Goal: Task Accomplishment & Management: Manage account settings

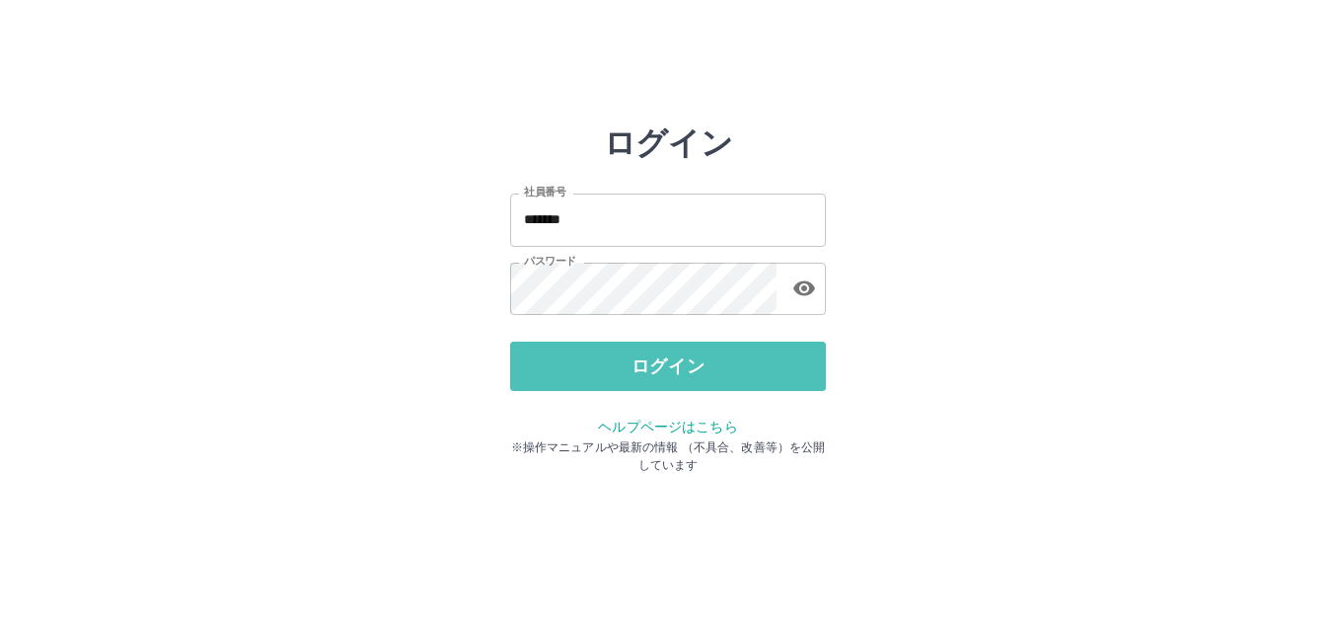
click at [640, 371] on button "ログイン" at bounding box center [668, 365] width 316 height 49
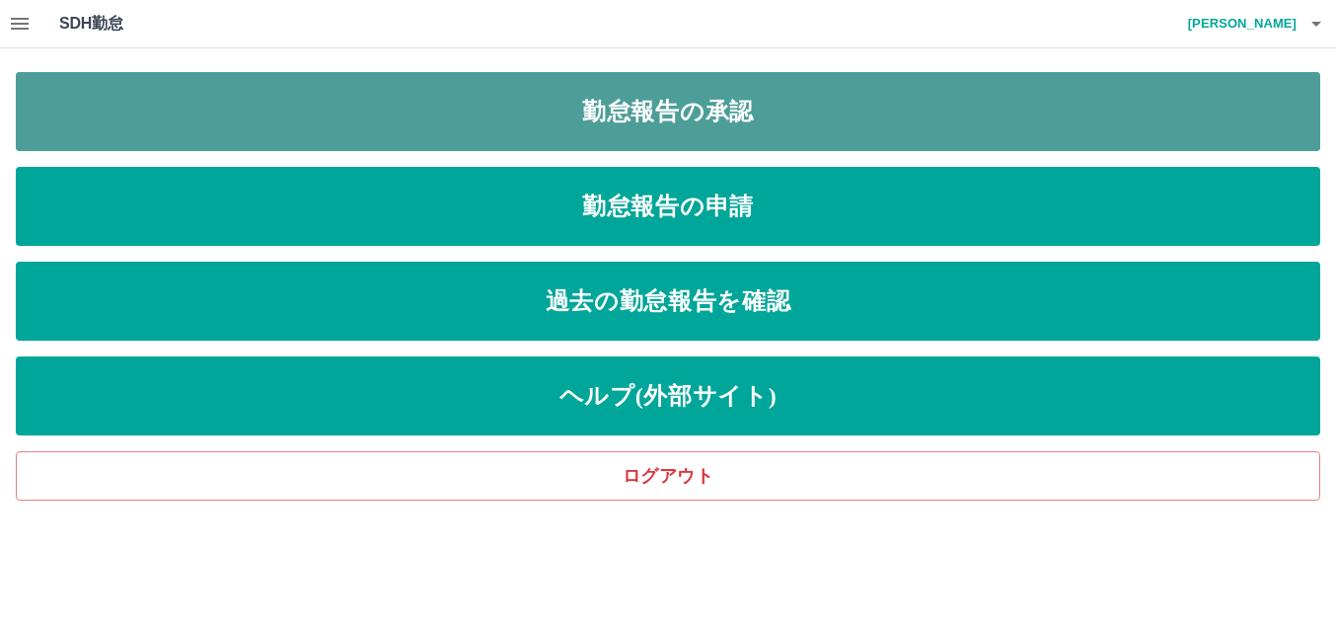
click at [700, 120] on link "勤怠報告の承認" at bounding box center [668, 111] width 1304 height 79
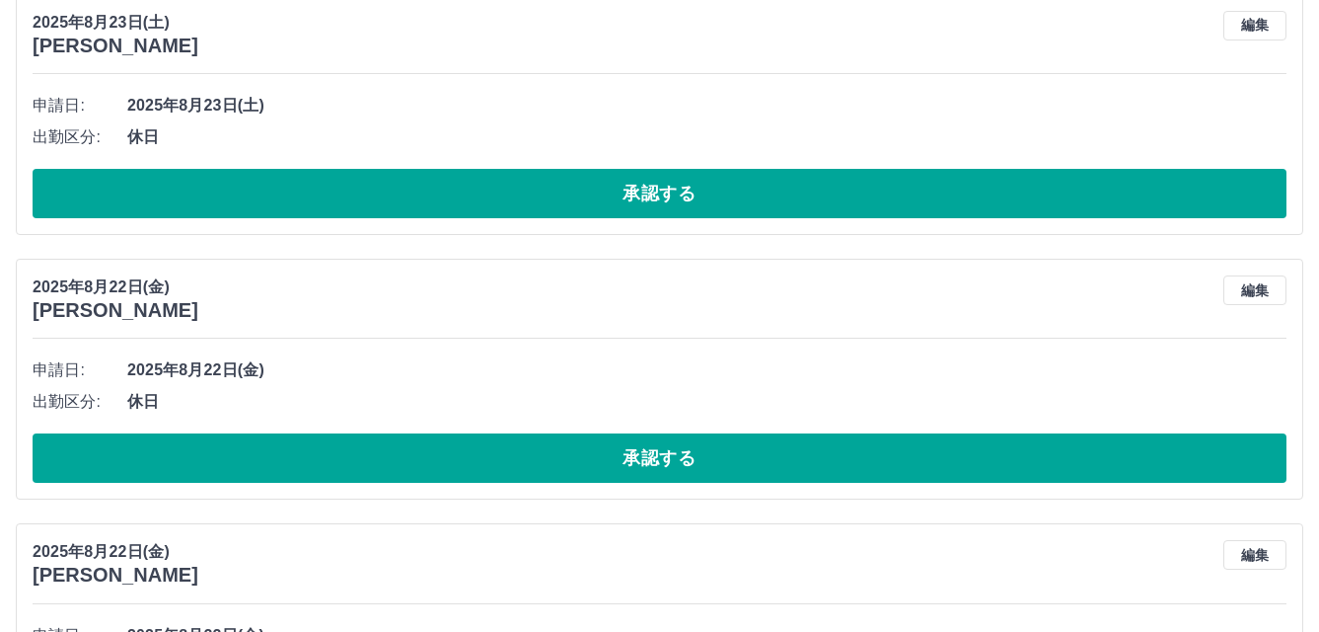
scroll to position [1085, 0]
